Goal: Task Accomplishment & Management: Use online tool/utility

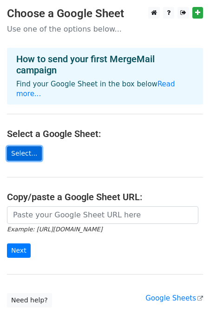
click at [30, 146] on link "Select..." at bounding box center [24, 153] width 35 height 14
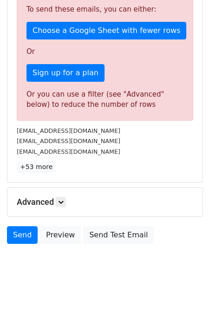
scroll to position [257, 0]
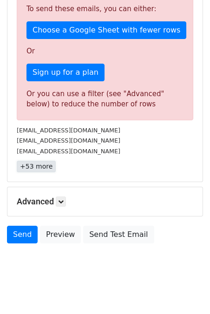
click at [32, 168] on link "+53 more" at bounding box center [36, 167] width 39 height 12
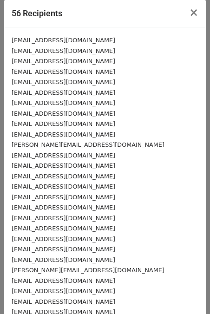
scroll to position [0, 0]
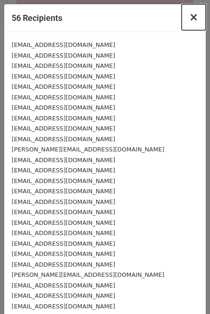
click at [190, 16] on button "×" at bounding box center [193, 17] width 24 height 26
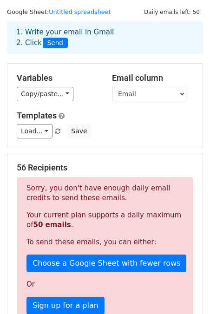
scroll to position [28, 0]
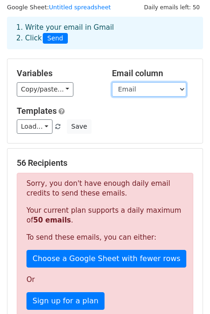
click at [137, 82] on select "First Last Email" at bounding box center [149, 89] width 74 height 14
click at [128, 93] on select "First Last Email" at bounding box center [149, 89] width 74 height 14
select select "Last"
click at [112, 82] on select "First Last Email" at bounding box center [149, 89] width 74 height 14
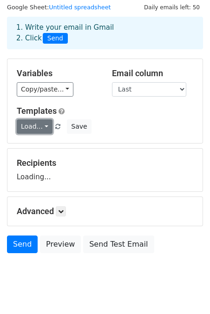
click at [31, 125] on link "Load..." at bounding box center [35, 126] width 36 height 14
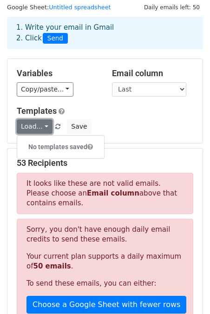
click at [31, 125] on link "Load..." at bounding box center [35, 126] width 36 height 14
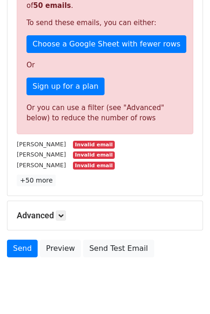
scroll to position [311, 0]
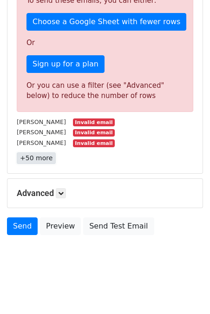
click at [38, 161] on link "+50 more" at bounding box center [36, 158] width 39 height 12
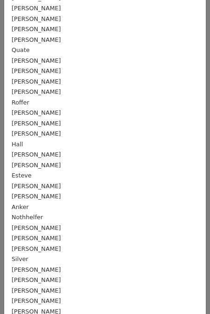
scroll to position [0, 0]
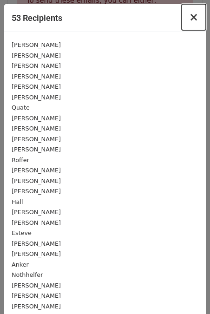
click at [193, 21] on span "×" at bounding box center [193, 17] width 9 height 13
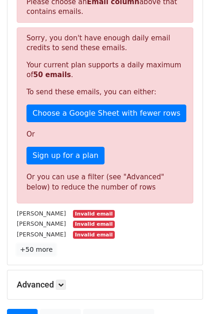
scroll to position [141, 0]
